Goal: Transaction & Acquisition: Purchase product/service

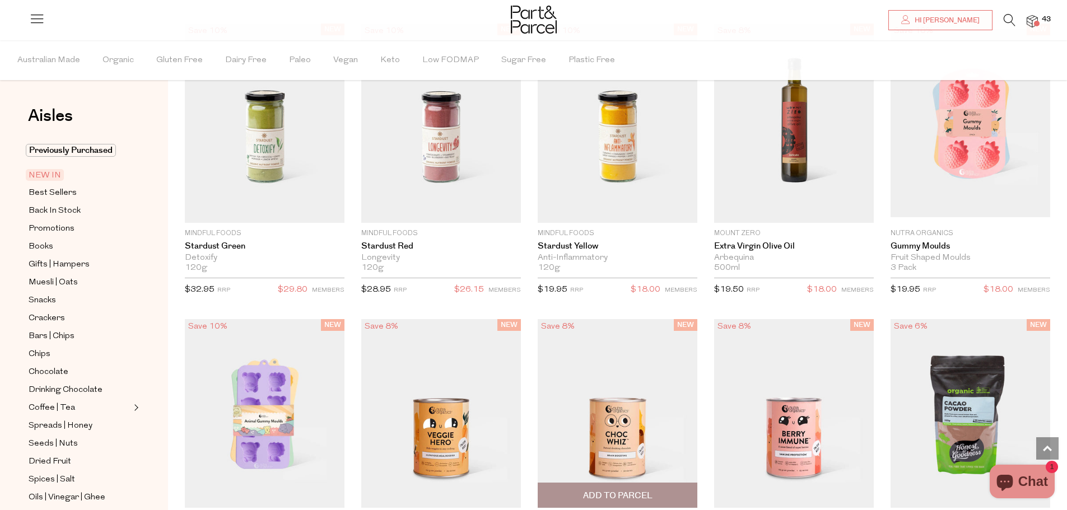
scroll to position [784, 0]
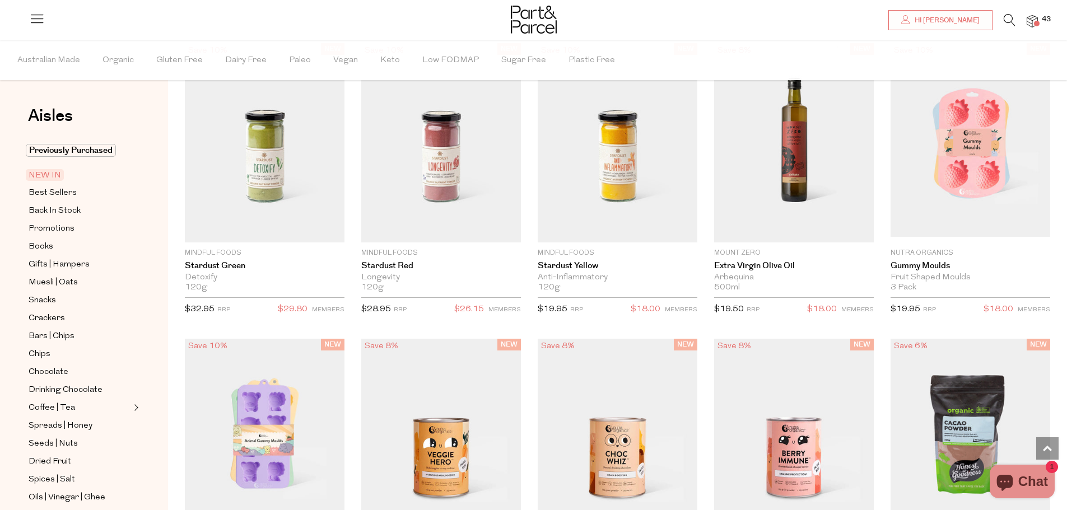
click at [36, 174] on span "NEW IN" at bounding box center [45, 175] width 38 height 12
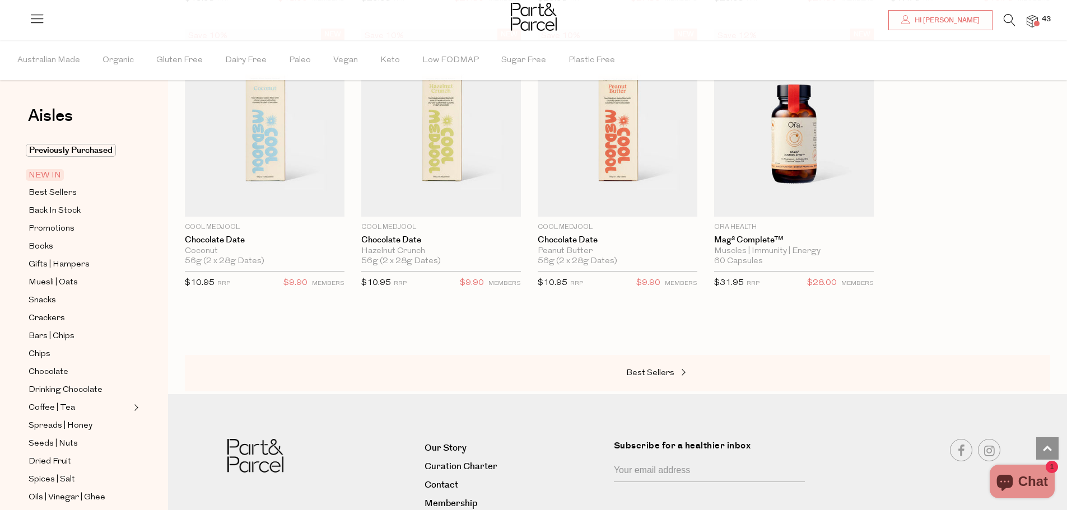
scroll to position [786, 0]
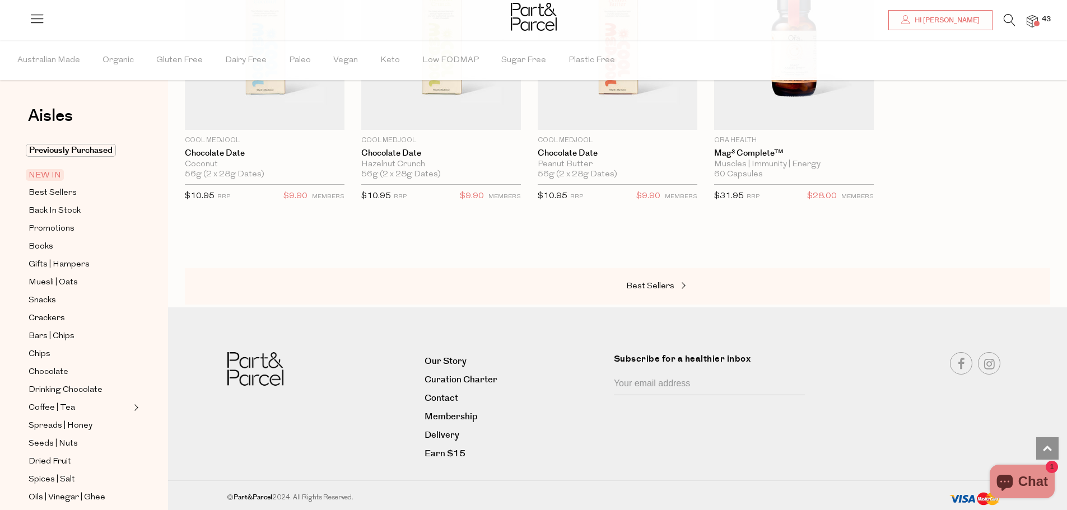
click at [1043, 15] on span "43" at bounding box center [1046, 20] width 15 height 10
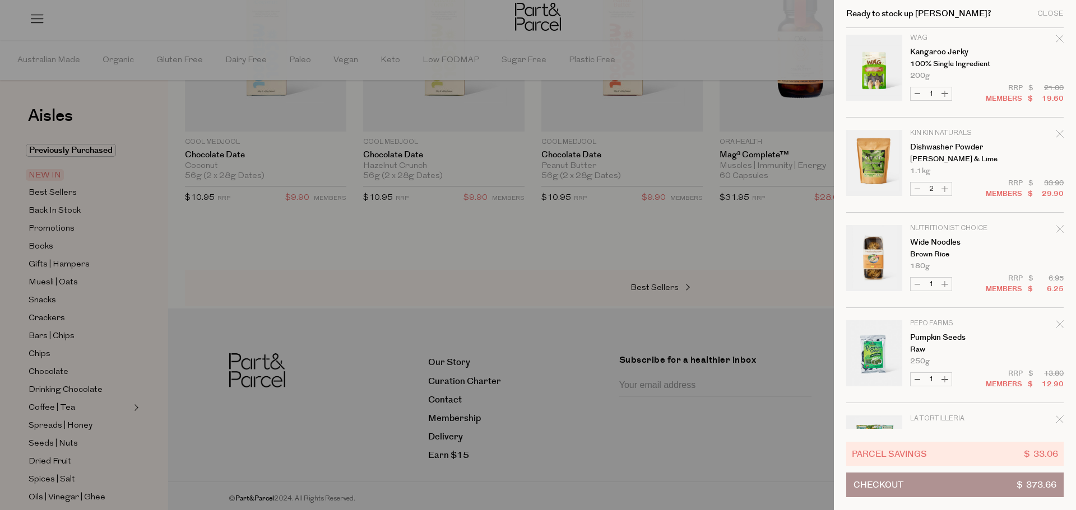
scroll to position [1289, 0]
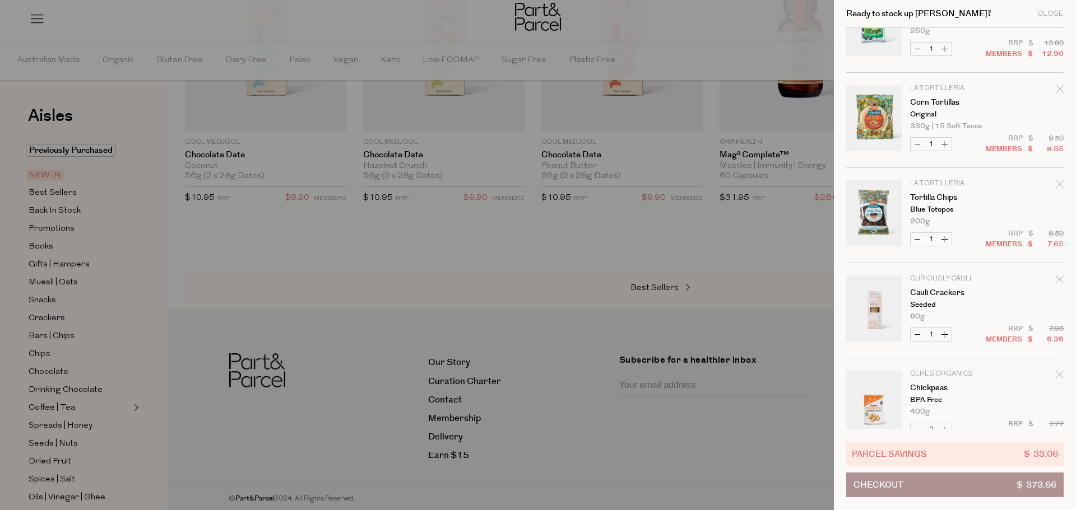
click at [983, 478] on button "Checkout $ 373.66" at bounding box center [954, 485] width 217 height 25
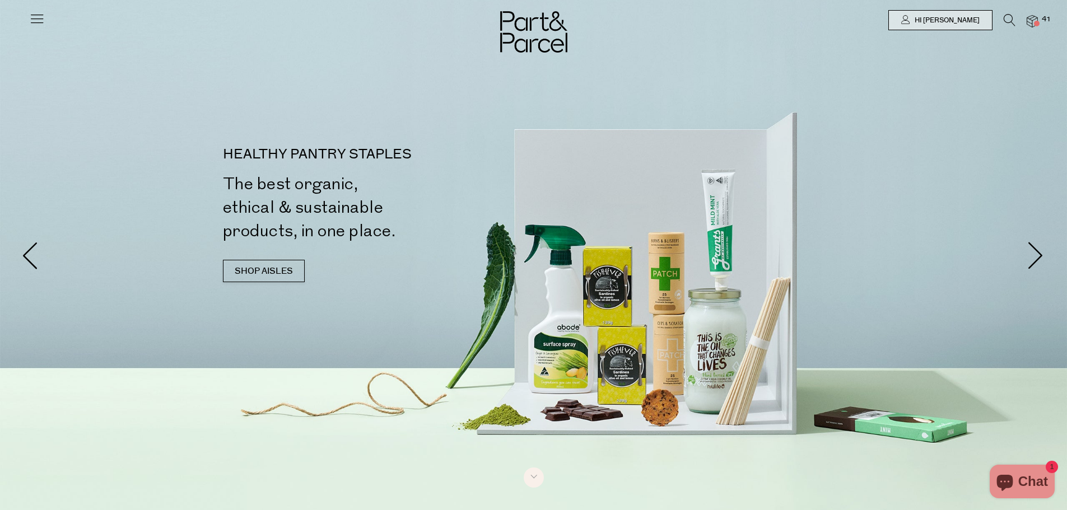
click at [1010, 19] on icon at bounding box center [1010, 20] width 12 height 12
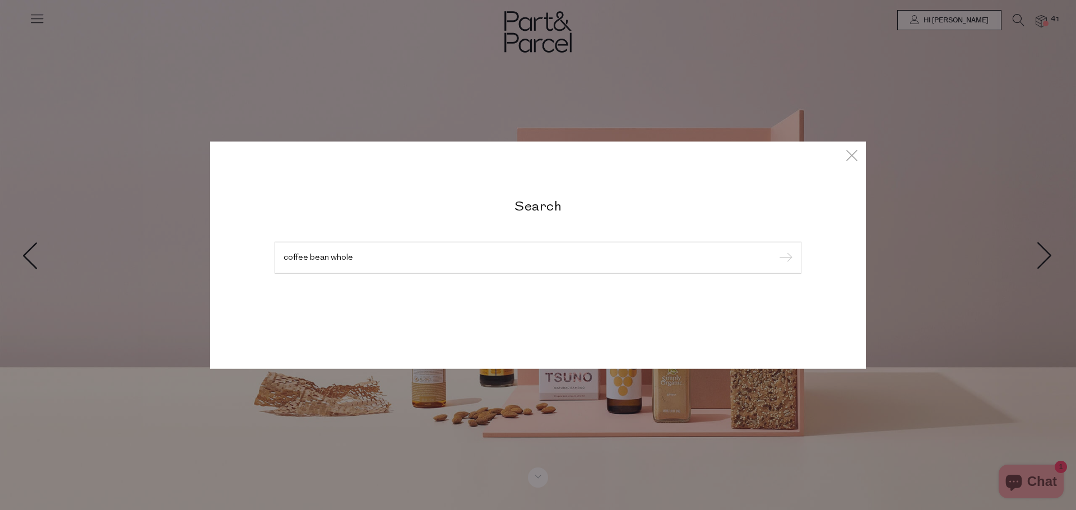
type input "coffee bean whole"
click at [775, 250] on input "submit" at bounding box center [783, 258] width 17 height 17
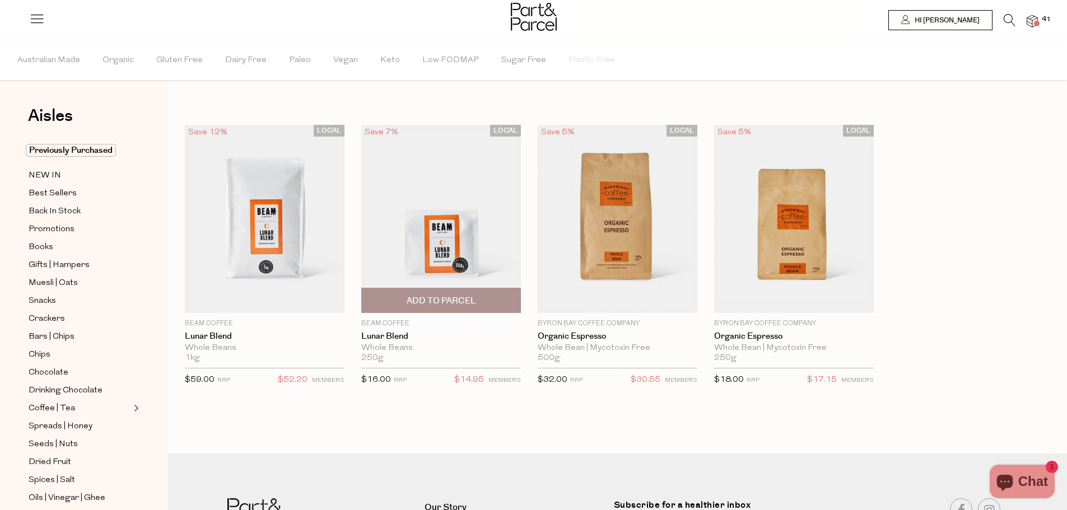
click at [450, 309] on span "Add To Parcel" at bounding box center [441, 301] width 153 height 24
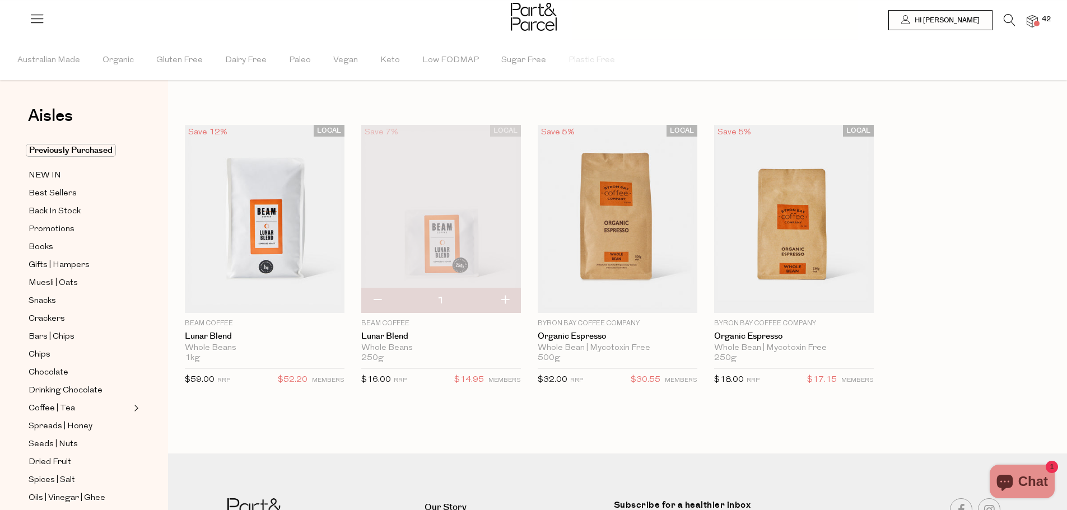
click at [510, 294] on button "button" at bounding box center [505, 301] width 32 height 25
type input "2"
click at [1030, 18] on img at bounding box center [1032, 21] width 11 height 13
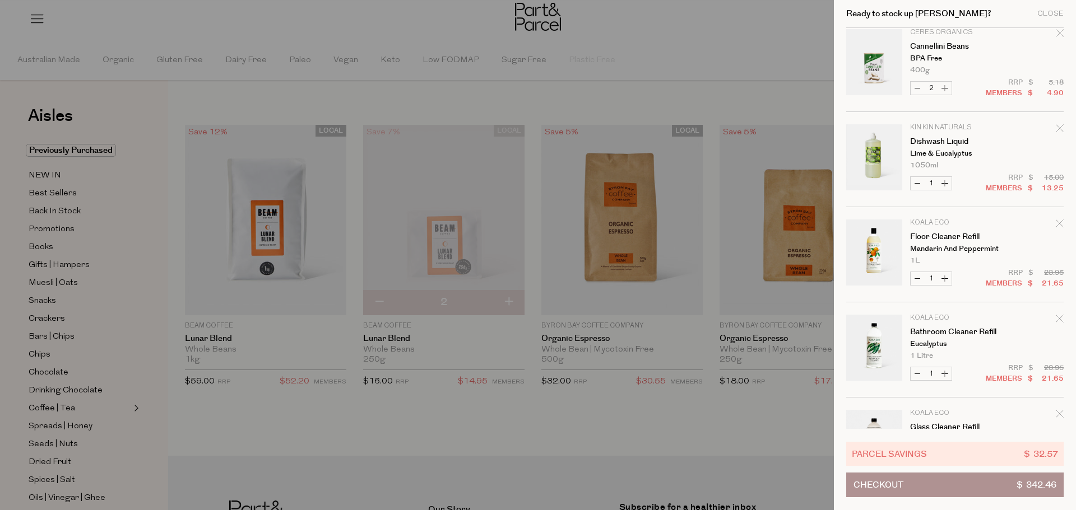
scroll to position [672, 0]
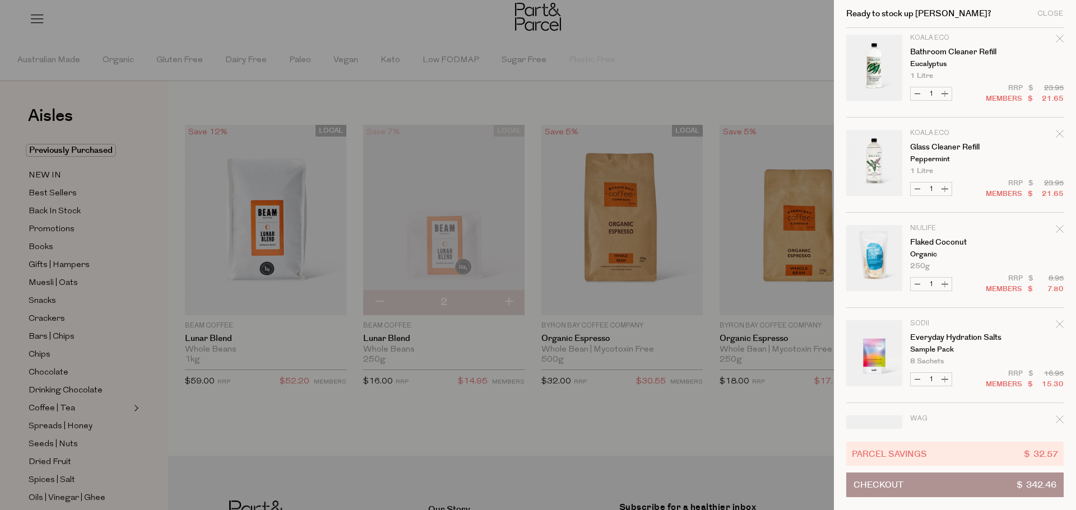
click at [979, 493] on button "Checkout $ 342.46" at bounding box center [954, 485] width 217 height 25
